Goal: Navigation & Orientation: Find specific page/section

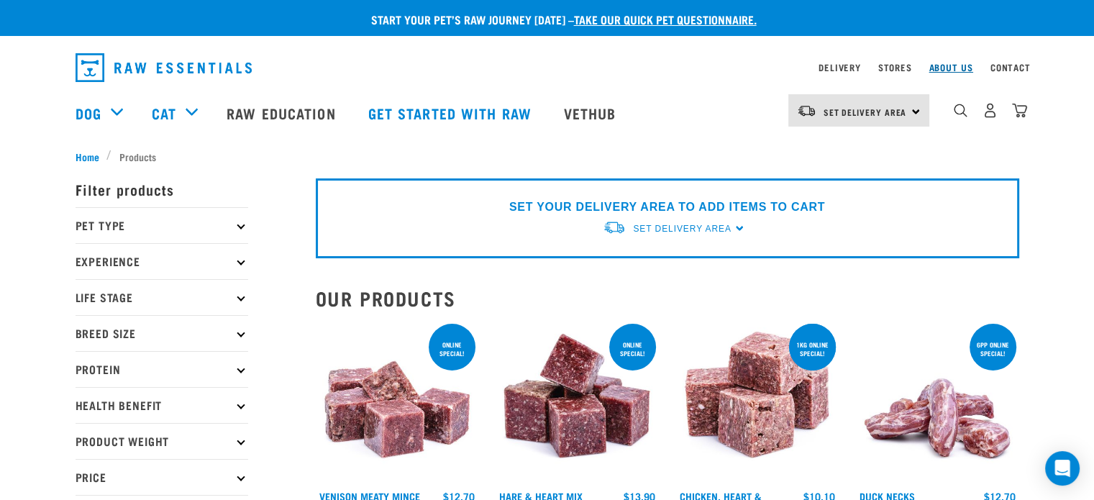
click at [944, 66] on link "About Us" at bounding box center [951, 67] width 44 height 5
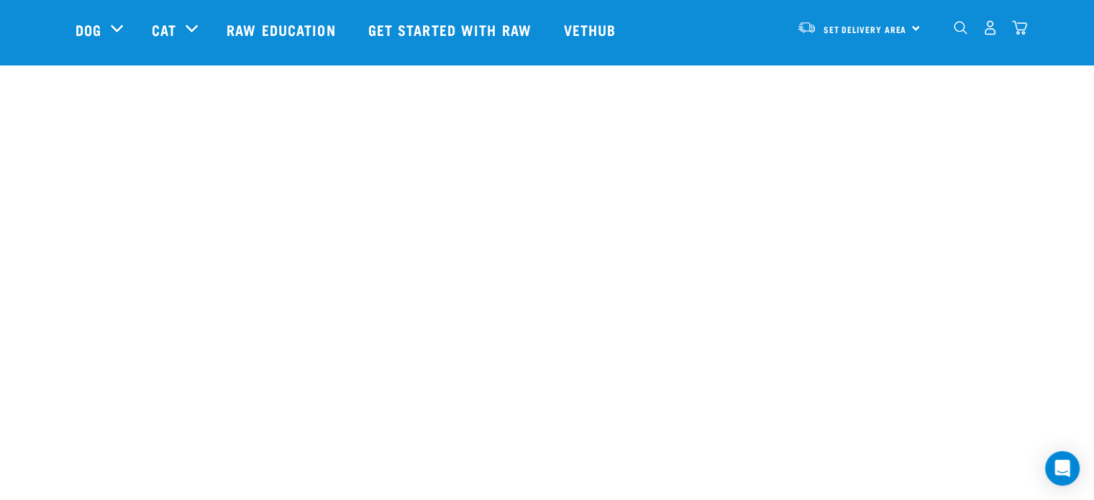
scroll to position [1655, 0]
